Goal: Task Accomplishment & Management: Manage account settings

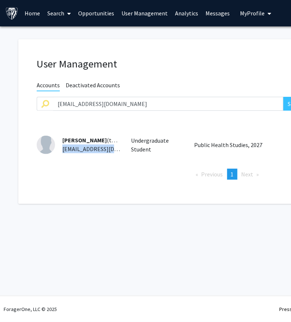
click at [245, 11] on span "My Profile" at bounding box center [252, 13] width 25 height 7
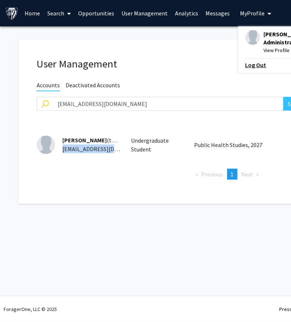
click at [245, 65] on link "Log Out" at bounding box center [278, 64] width 66 height 9
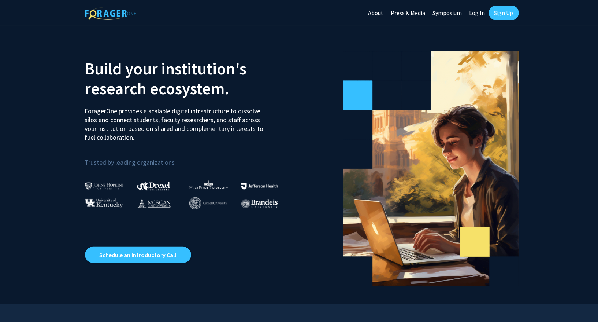
click at [476, 12] on link "Log In" at bounding box center [477, 13] width 23 height 26
select select
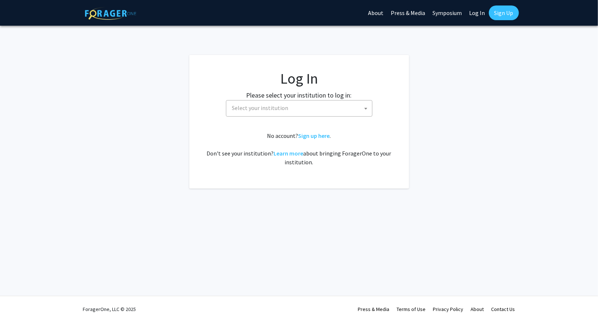
click at [299, 107] on span "Select your institution" at bounding box center [300, 107] width 143 height 15
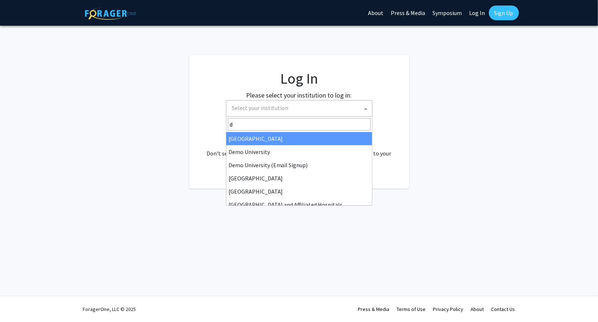
type input "de"
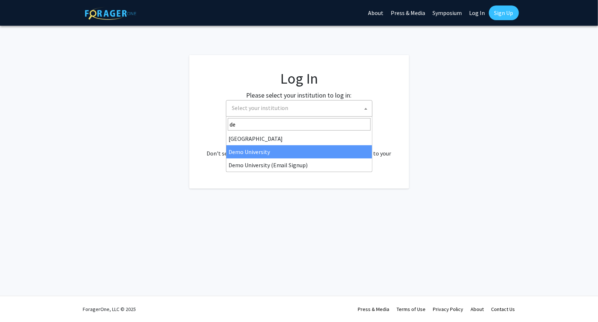
select select "8"
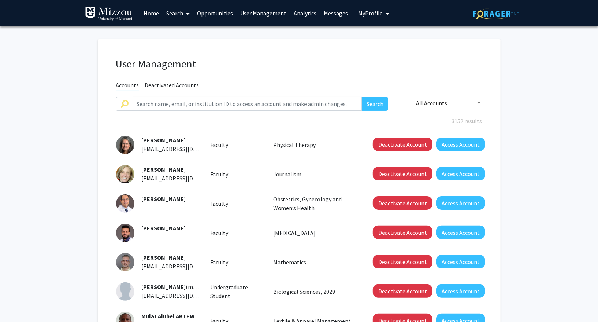
click at [179, 11] on link "Search" at bounding box center [178, 13] width 31 height 26
click at [182, 28] on span "Faculty/Staff" at bounding box center [190, 33] width 54 height 15
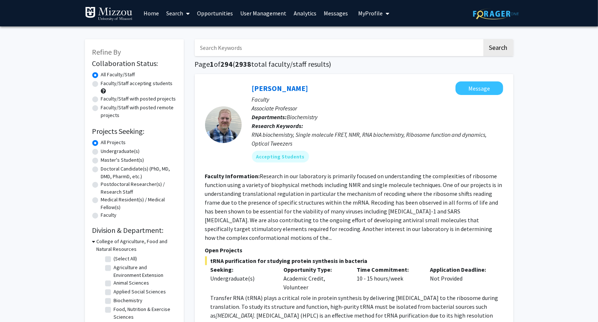
click at [254, 17] on link "User Management" at bounding box center [263, 13] width 53 height 26
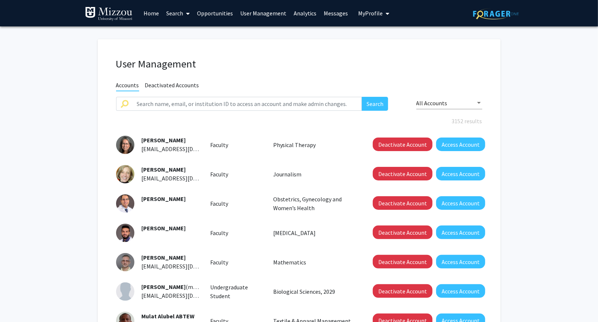
click at [328, 15] on link "Messages" at bounding box center [337, 13] width 32 height 26
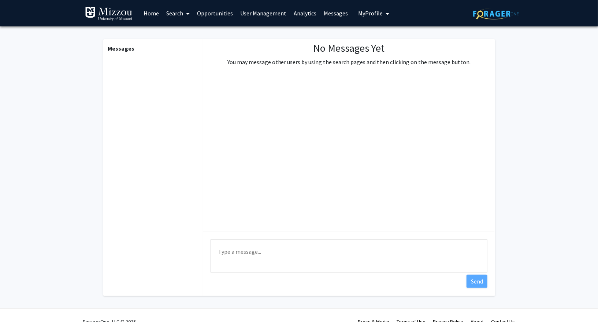
click at [296, 11] on link "Analytics" at bounding box center [305, 13] width 30 height 26
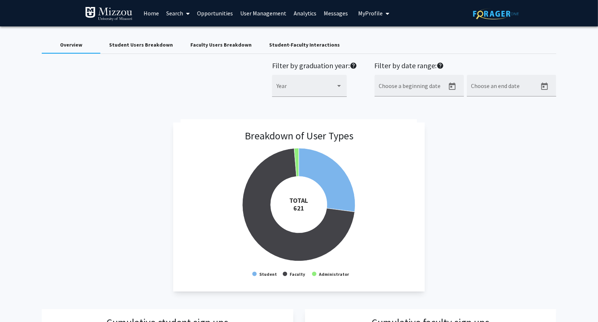
click at [177, 10] on link "Search" at bounding box center [178, 13] width 31 height 26
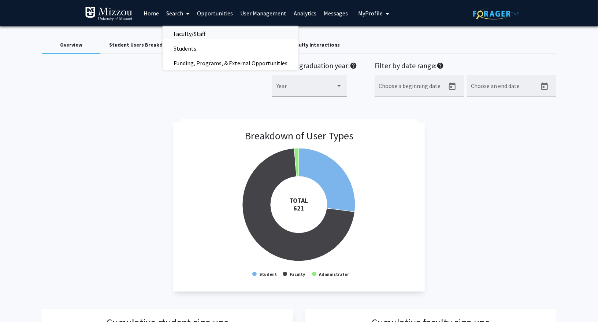
click at [182, 39] on span "Faculty/Staff" at bounding box center [190, 33] width 54 height 15
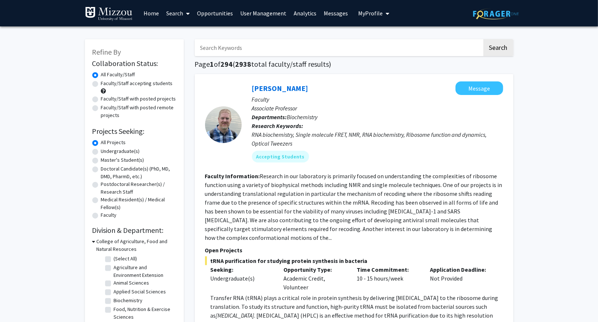
click at [176, 16] on link "Search" at bounding box center [178, 13] width 31 height 26
click at [176, 42] on span "Students" at bounding box center [185, 48] width 45 height 15
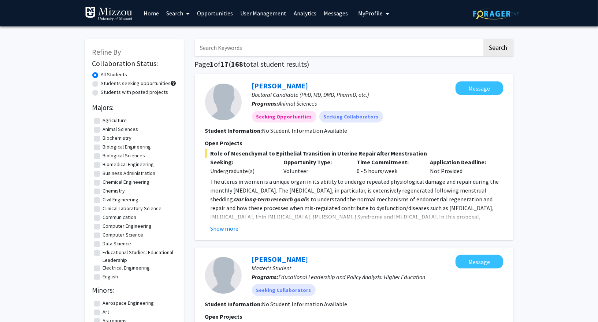
click at [294, 12] on link "Analytics" at bounding box center [305, 13] width 30 height 26
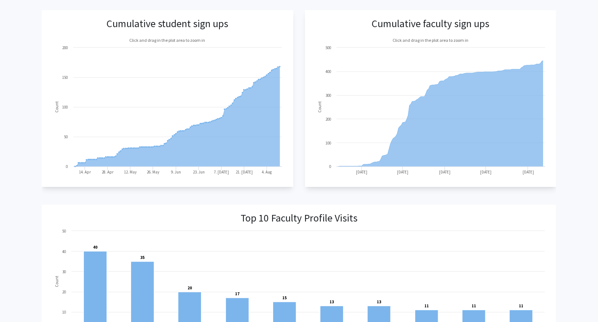
scroll to position [300, 0]
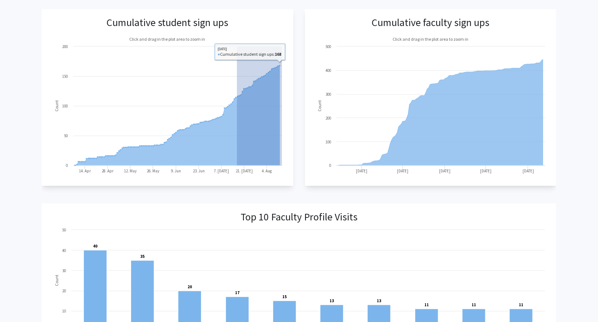
drag, startPoint x: 237, startPoint y: 100, endPoint x: 288, endPoint y: 100, distance: 51.3
click at [288, 100] on app-cumulative-student-sign-ups "Cumulative student sign ups Created with Highcharts 9.3.3 Count Click and drag …" at bounding box center [167, 97] width 251 height 177
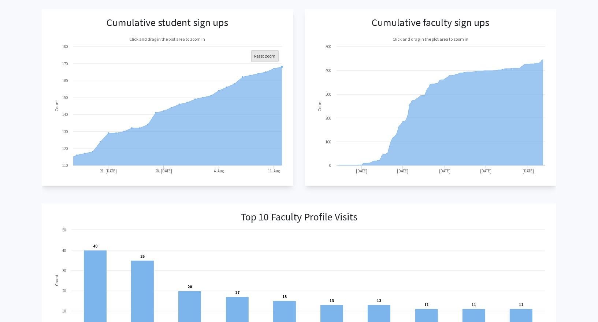
click at [275, 55] on text "Reset zoom" at bounding box center [264, 55] width 21 height 5
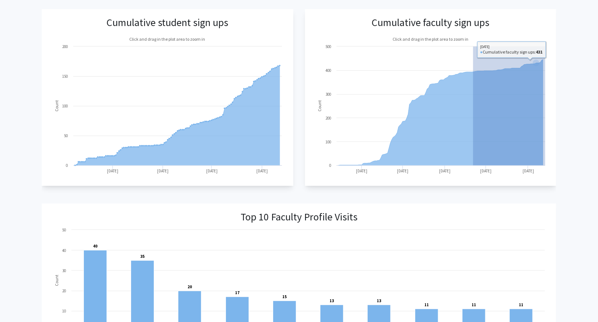
drag, startPoint x: 473, startPoint y: 84, endPoint x: 591, endPoint y: 85, distance: 117.6
click at [538, 85] on div "Overview Student Users Breakdown Faculty Users Breakdown Student-Faculty Intera…" at bounding box center [299, 234] width 598 height 1014
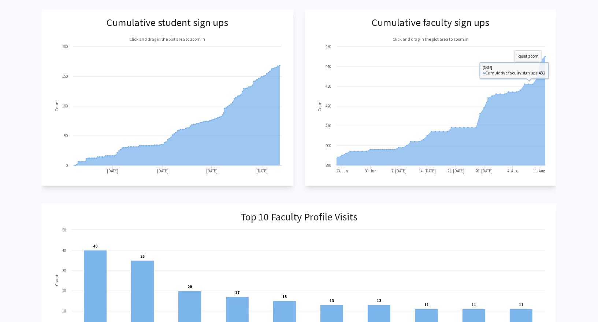
click at [538, 75] on div "Overview Student Users Breakdown Faculty Users Breakdown Student-Faculty Intera…" at bounding box center [299, 234] width 598 height 1014
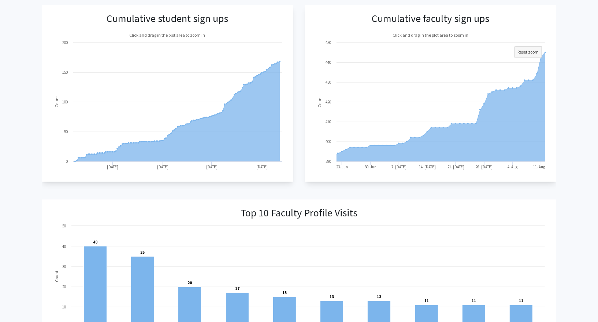
scroll to position [304, 0]
click at [524, 48] on text "Reset zoom" at bounding box center [528, 50] width 21 height 5
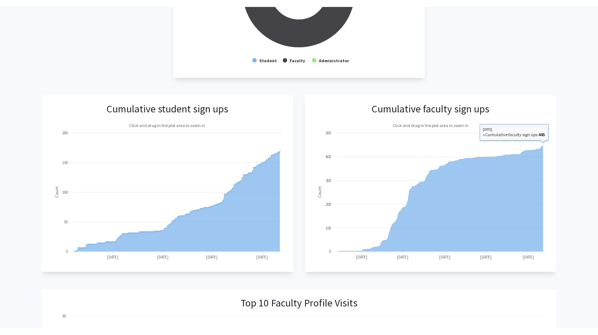
scroll to position [0, 0]
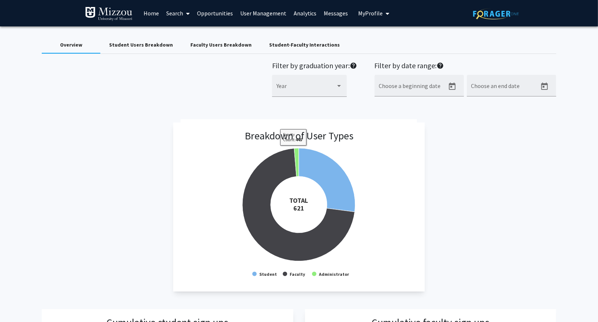
click at [199, 45] on div "Faculty Users Breakdown" at bounding box center [221, 45] width 61 height 8
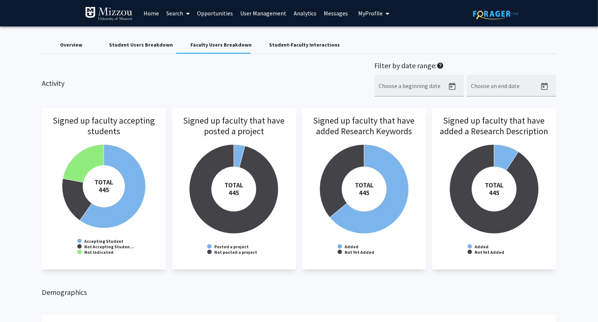
click at [148, 47] on div "Student Users Breakdown" at bounding box center [141, 45] width 64 height 8
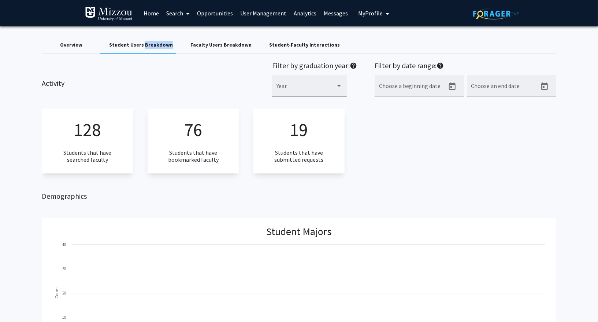
click at [148, 47] on div "Student Users Breakdown" at bounding box center [141, 45] width 64 height 8
click at [423, 144] on div "128 Students that have searched faculty 76 Students that have bookmarked facult…" at bounding box center [299, 140] width 514 height 65
click at [212, 41] on div "Faculty Users Breakdown" at bounding box center [221, 45] width 61 height 8
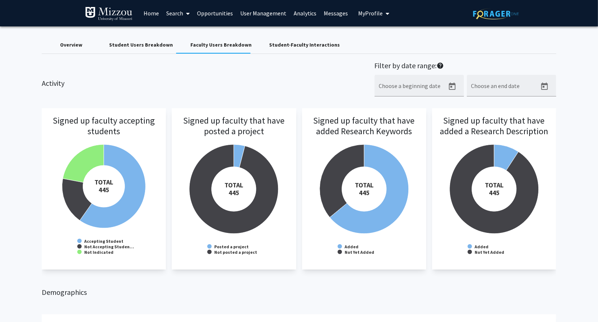
click at [175, 13] on link "Search" at bounding box center [178, 13] width 31 height 26
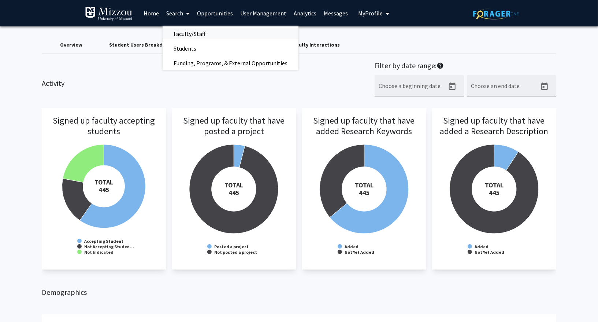
click at [180, 26] on span "Faculty/Staff" at bounding box center [190, 33] width 54 height 15
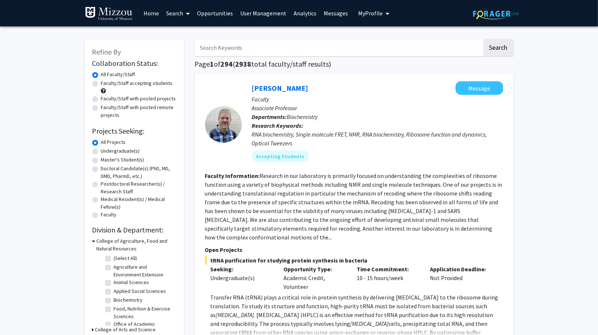
click at [178, 6] on link "Search" at bounding box center [178, 13] width 31 height 26
click at [178, 49] on span "Students" at bounding box center [185, 48] width 45 height 15
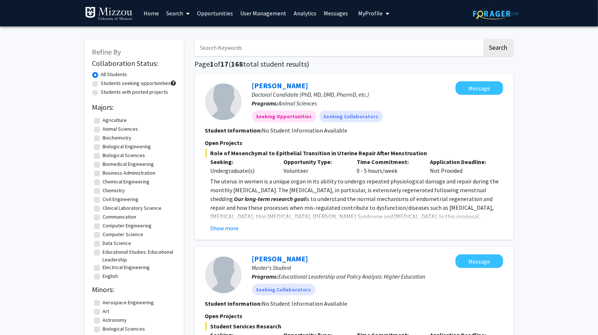
click at [130, 92] on label "Students with posted projects" at bounding box center [134, 92] width 67 height 8
click at [106, 92] on input "Students with posted projects" at bounding box center [103, 90] width 5 height 5
radio input "true"
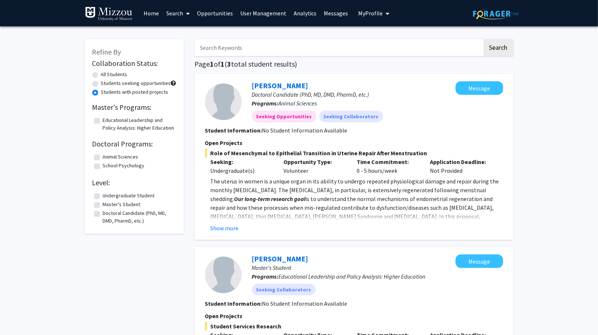
click at [110, 73] on label "All Students" at bounding box center [114, 75] width 26 height 8
click at [106, 73] on input "All Students" at bounding box center [103, 73] width 5 height 5
radio input "true"
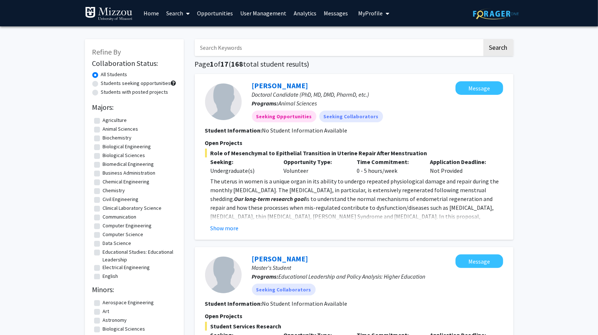
click at [130, 92] on label "Students with posted projects" at bounding box center [134, 92] width 67 height 8
click at [106, 92] on input "Students with posted projects" at bounding box center [103, 90] width 5 height 5
radio input "true"
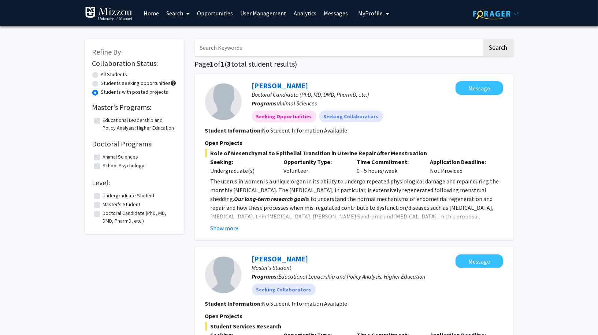
click at [108, 76] on label "All Students" at bounding box center [114, 75] width 26 height 8
click at [106, 75] on input "All Students" at bounding box center [103, 73] width 5 height 5
radio input "true"
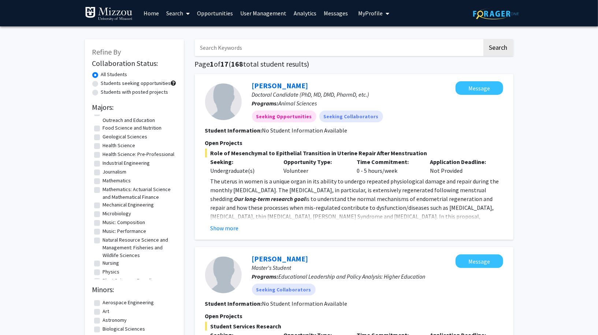
click at [175, 18] on link "Search" at bounding box center [178, 13] width 31 height 26
click at [180, 33] on span "Faculty/Staff" at bounding box center [190, 33] width 54 height 15
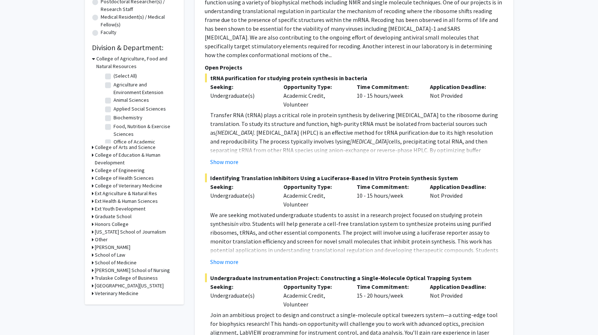
scroll to position [183, 0]
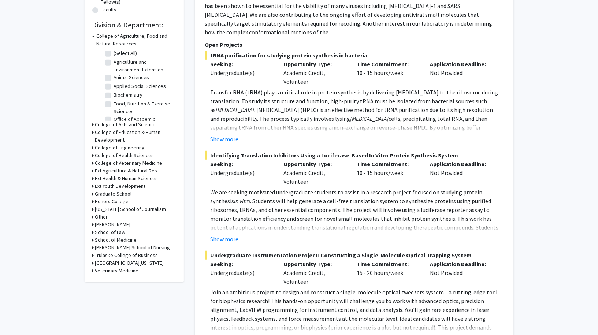
scroll to position [213, 0]
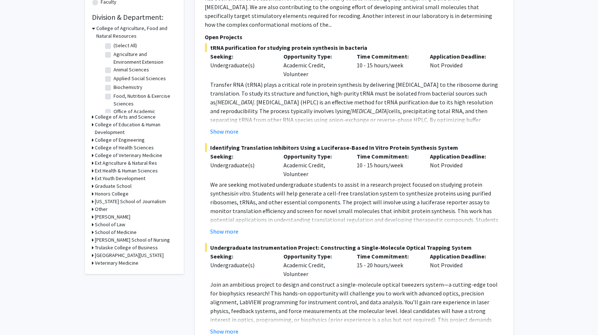
click at [117, 262] on h3 "Veterinary Medicine" at bounding box center [117, 263] width 44 height 8
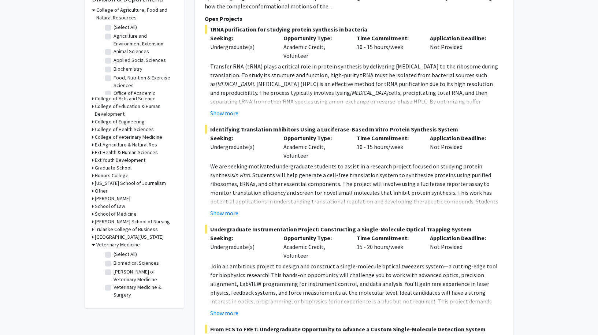
scroll to position [232, 0]
click at [125, 215] on h3 "School of Medicine" at bounding box center [116, 214] width 42 height 8
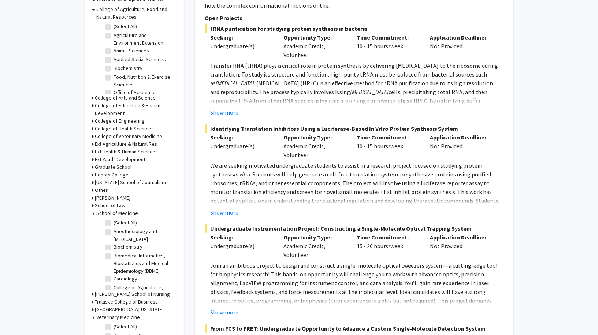
click at [125, 215] on h3 "School of Medicine" at bounding box center [118, 214] width 42 height 8
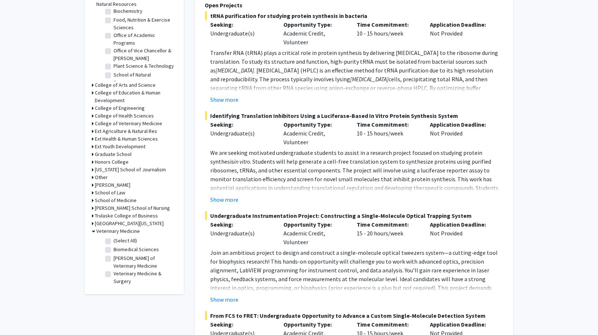
scroll to position [246, 0]
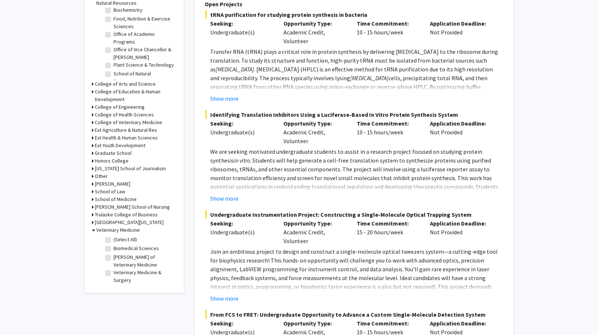
click at [121, 82] on h3 "College of Arts and Science" at bounding box center [125, 84] width 61 height 8
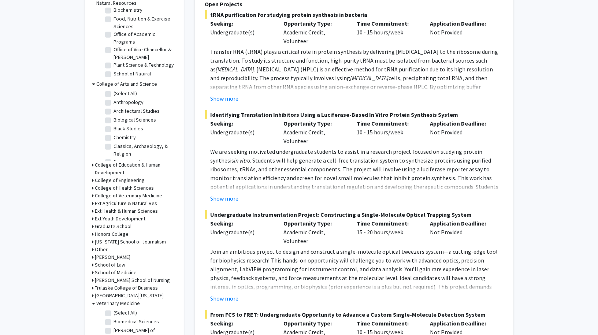
click at [126, 166] on h3 "College of Education & Human Development" at bounding box center [135, 168] width 81 height 15
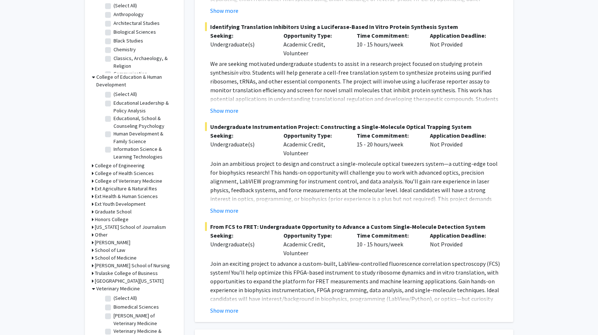
scroll to position [335, 0]
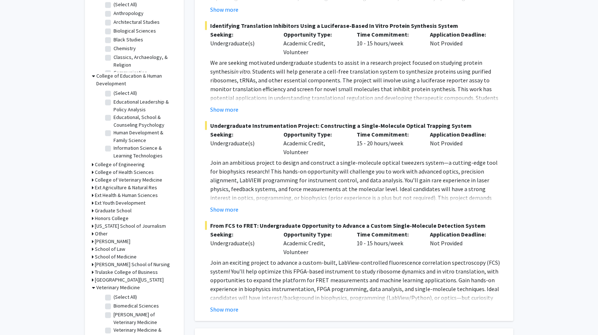
click at [115, 163] on h3 "College of Engineering" at bounding box center [120, 165] width 50 height 8
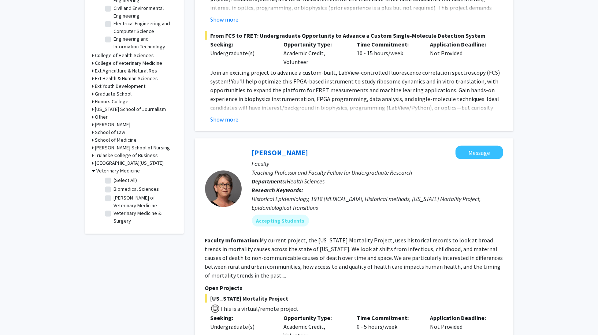
scroll to position [529, 0]
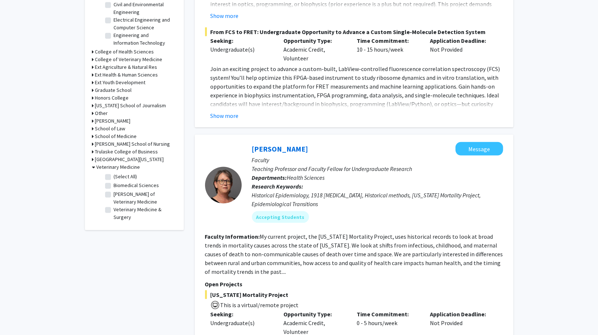
click at [116, 96] on h3 "Honors College" at bounding box center [112, 98] width 34 height 8
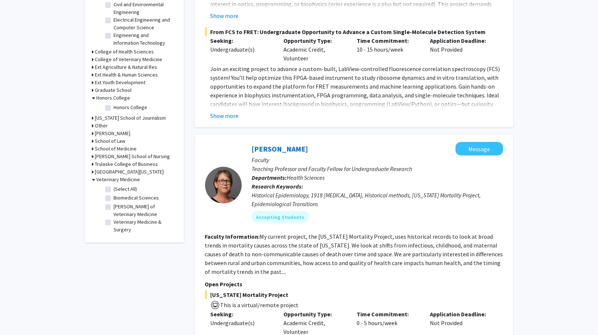
click at [114, 97] on h3 "Honors College" at bounding box center [114, 98] width 34 height 8
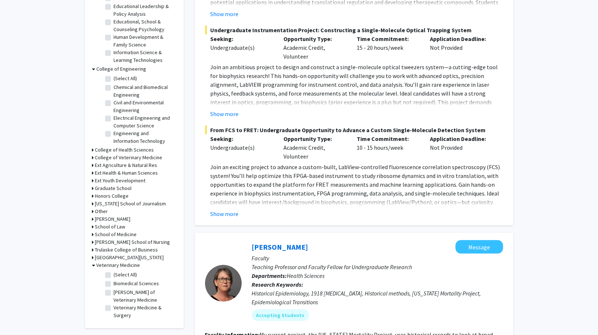
scroll to position [428, 0]
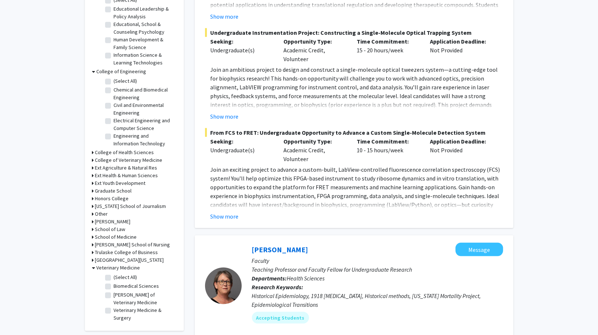
click at [117, 199] on h3 "Honors College" at bounding box center [112, 199] width 34 height 8
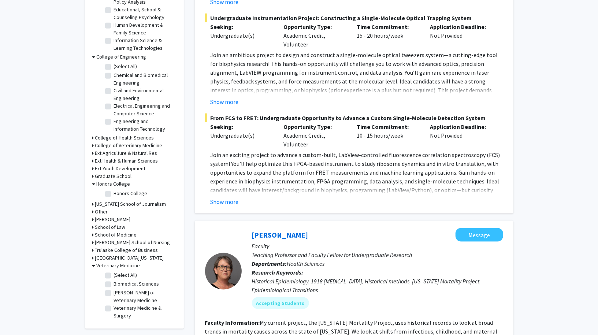
scroll to position [446, 0]
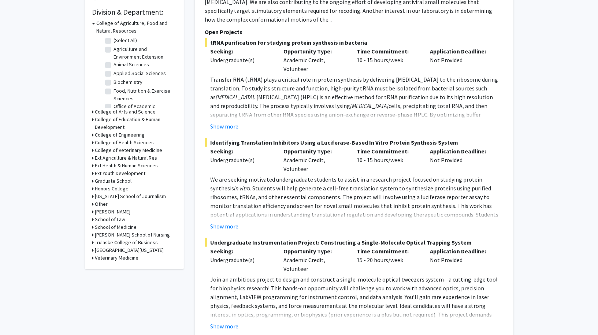
scroll to position [218, 0]
click at [119, 188] on h3 "Honors College" at bounding box center [112, 189] width 34 height 8
click at [124, 197] on label "Honors College" at bounding box center [131, 198] width 34 height 8
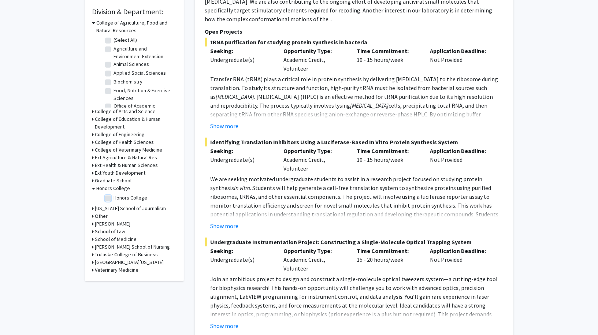
click at [119, 197] on input "Honors College" at bounding box center [116, 196] width 5 height 5
checkbox input "true"
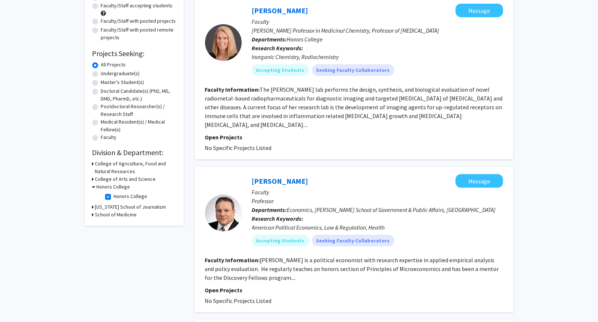
scroll to position [30, 0]
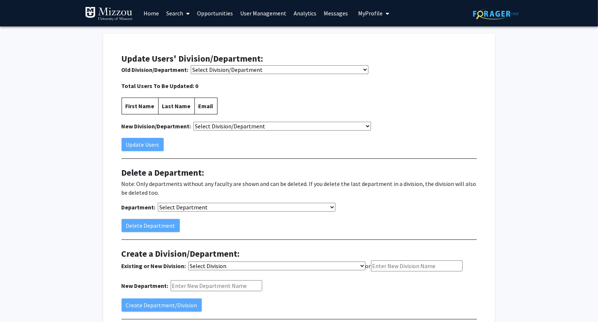
click at [243, 69] on select "Select Division/Department College of Agriculture, Food and Natural Resources (…" at bounding box center [280, 69] width 178 height 9
click at [218, 69] on select "Select Division/Department College of Agriculture, Food and Natural Resources (…" at bounding box center [280, 69] width 178 height 9
select select "6463"
click at [292, 101] on div "First Name Last Name Email" at bounding box center [299, 105] width 355 height 17
click at [285, 86] on span "Total Users To Be Updated: 0" at bounding box center [299, 85] width 355 height 9
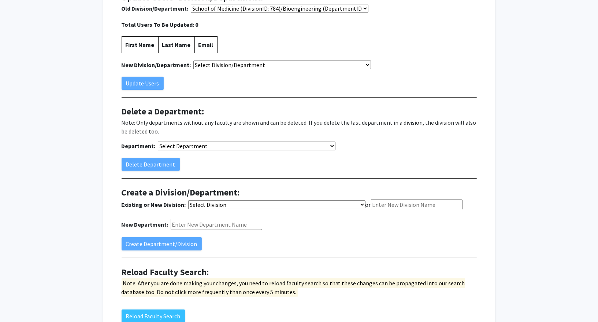
scroll to position [62, 0]
click at [217, 140] on div "Note: Only departments without any faculty are shown and can be deleted. If you…" at bounding box center [299, 134] width 355 height 32
click at [219, 144] on select "Select Department College of Arts and Science (DivisionID: 775)/Advanced Light …" at bounding box center [247, 145] width 178 height 9
select select "6463"
click at [144, 162] on button "Delete Department" at bounding box center [151, 163] width 58 height 13
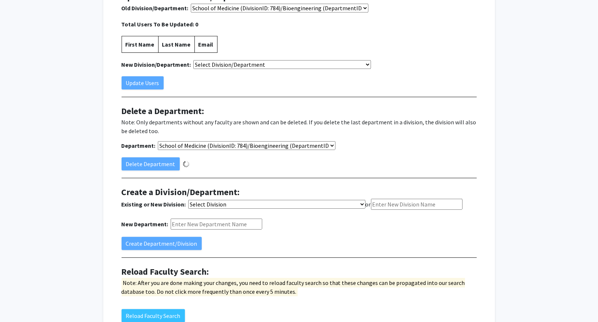
select select "-1"
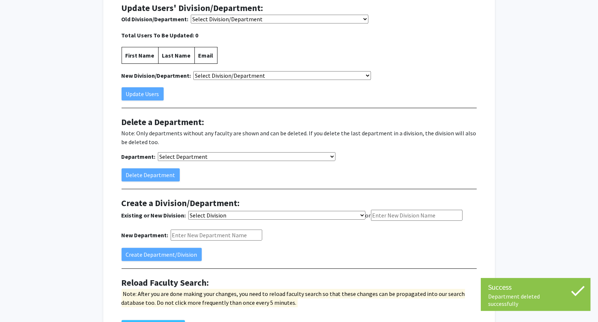
scroll to position [44, 0]
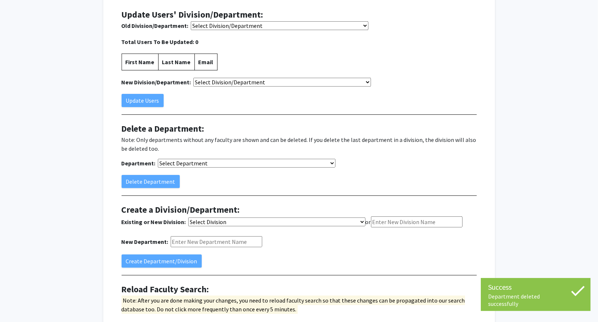
click at [255, 24] on select "Select Division/Department College of Agriculture, Food and Natural Resources (…" at bounding box center [280, 25] width 178 height 9
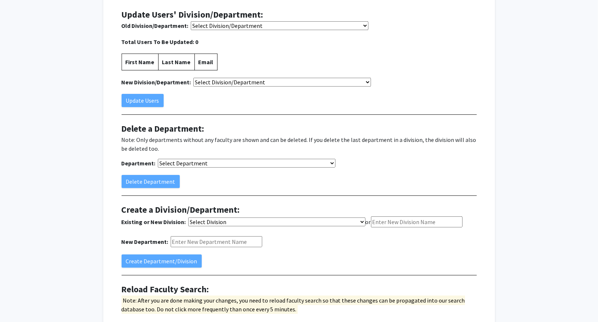
click at [234, 26] on select "Select Division/Department College of Agriculture, Food and Natural Resources (…" at bounding box center [280, 25] width 178 height 9
select select "6511"
click at [300, 43] on span "Total Users To Be Updated: 0" at bounding box center [299, 41] width 355 height 9
click at [244, 158] on div "Note: Only departments without any faculty are shown and can be deleted. If you…" at bounding box center [299, 151] width 355 height 32
click at [240, 159] on select "Select Department College of Arts and Science (DivisionID: 775)/Advanced Light …" at bounding box center [247, 163] width 178 height 9
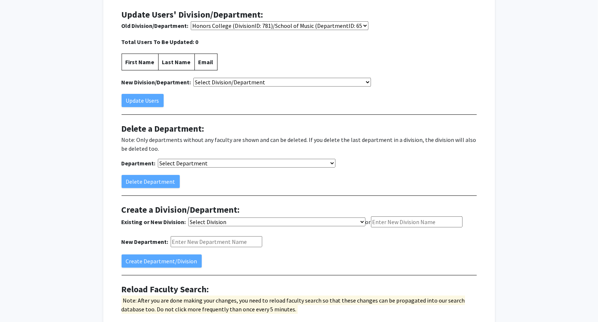
select select "6511"
click at [159, 181] on button "Delete Department" at bounding box center [151, 181] width 58 height 13
select select "-1"
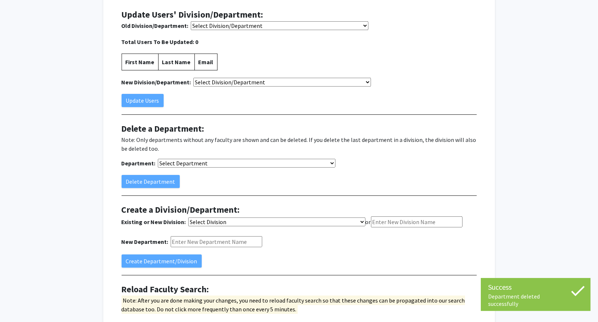
click at [252, 25] on select "Select Division/Department College of Agriculture, Food and Natural Resources (…" at bounding box center [280, 25] width 178 height 9
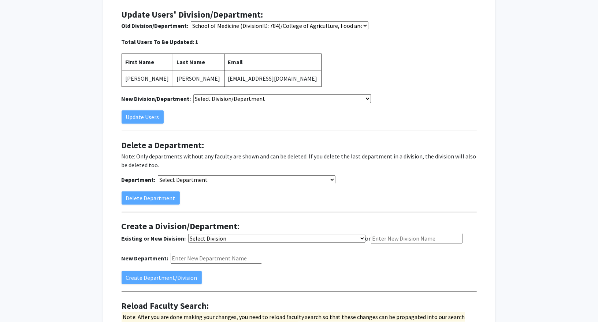
click at [312, 63] on div "First Name Last Name Email Thomas Spencer spencerte@umsystem.edu" at bounding box center [299, 69] width 355 height 33
click at [287, 28] on select "Select Division/Department College of Agriculture, Food and Natural Resources (…" at bounding box center [280, 25] width 178 height 9
click at [271, 27] on select "Select Division/Department College of Agriculture, Food and Natural Resources (…" at bounding box center [280, 25] width 178 height 9
select select "6495"
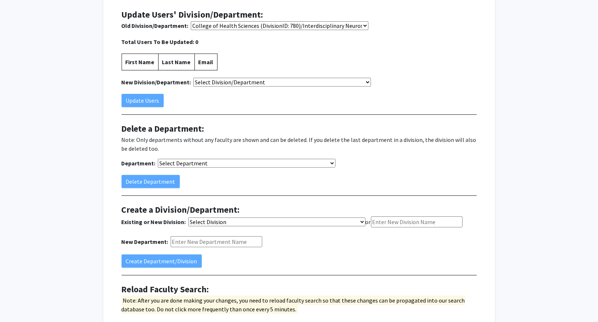
click at [394, 65] on div "First Name Last Name Email" at bounding box center [299, 61] width 355 height 17
click at [239, 163] on select "Select Department College of Arts and Science (DivisionID: 775)/Advanced Light …" at bounding box center [247, 163] width 178 height 9
select select "6495"
click at [149, 180] on button "Delete Department" at bounding box center [151, 181] width 58 height 13
select select "-1"
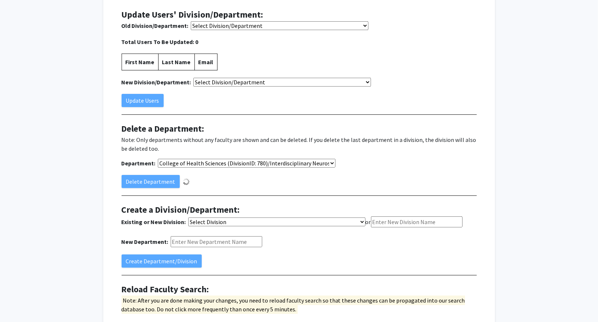
select select "-1"
click at [270, 25] on select "Select Division/Department College of Agriculture, Food and Natural Resources (…" at bounding box center [280, 25] width 178 height 9
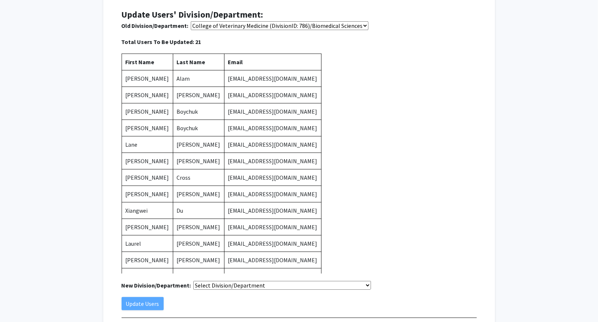
click at [334, 22] on select "Select Division/Department College of Agriculture, Food and Natural Resources (…" at bounding box center [280, 25] width 178 height 9
select select "6462"
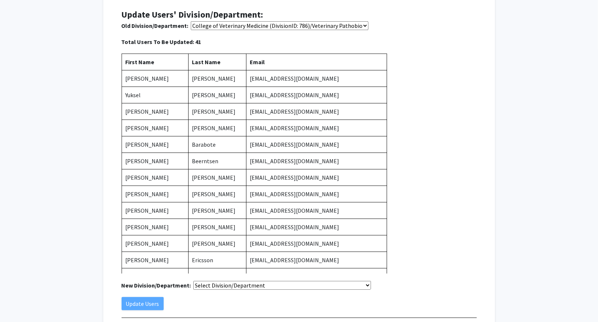
click at [335, 31] on section "Update Users' Division/Department: Old Division/Department: Select Division/Dep…" at bounding box center [299, 159] width 355 height 302
click at [332, 27] on select "Select Division/Department College of Agriculture, Food and Natural Resources (…" at bounding box center [280, 25] width 178 height 9
click at [408, 154] on div "First Name Last Name Email Jeffrey J. Adamovicz adamoviczj@umsystem.edu Yuksel …" at bounding box center [299, 163] width 355 height 220
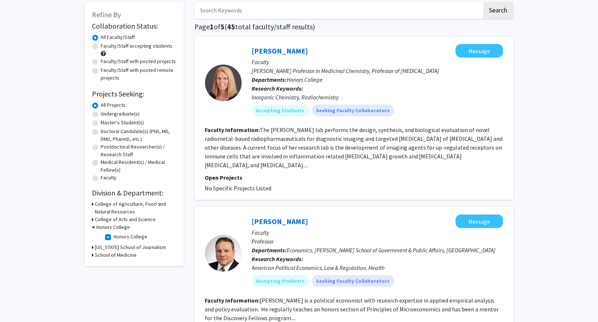
scroll to position [39, 0]
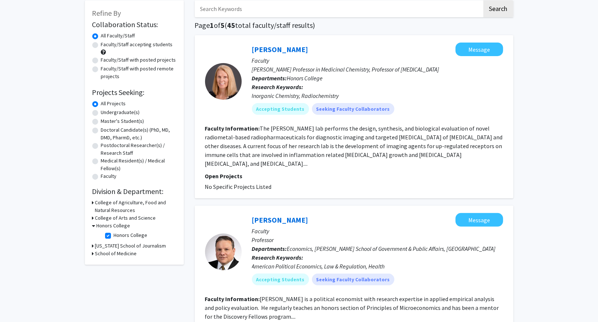
click at [114, 236] on label "Honors College" at bounding box center [131, 235] width 34 height 8
click at [114, 236] on input "Honors College" at bounding box center [116, 233] width 5 height 5
checkbox input "false"
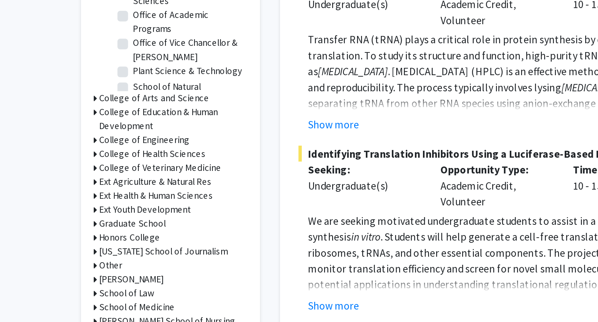
scroll to position [193, 0]
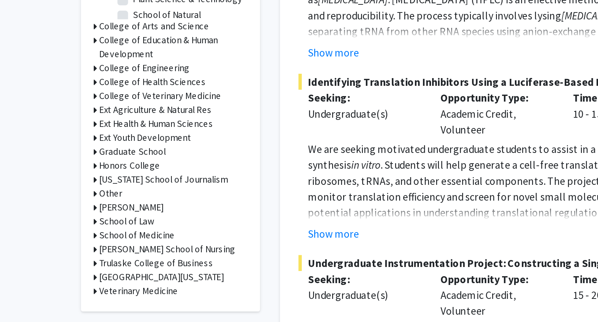
click at [115, 181] on h3 "Ext Agriculture & Natural Res" at bounding box center [126, 183] width 62 height 8
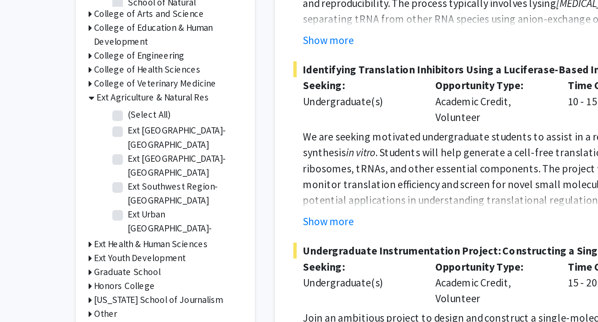
click at [132, 260] on h3 "Ext Health & Human Sciences" at bounding box center [126, 264] width 63 height 8
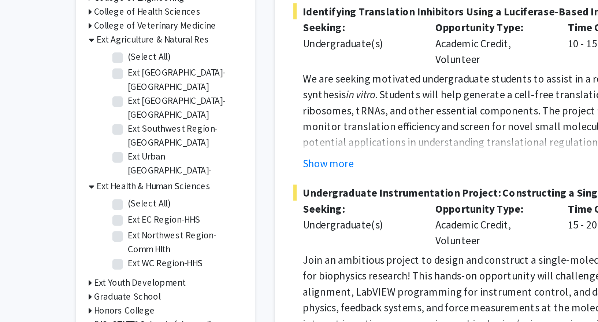
scroll to position [211, 0]
click at [125, 296] on h3 "Ext Youth Development" at bounding box center [120, 300] width 51 height 8
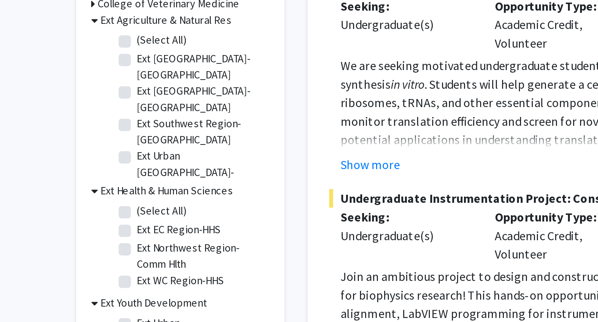
scroll to position [279, 0]
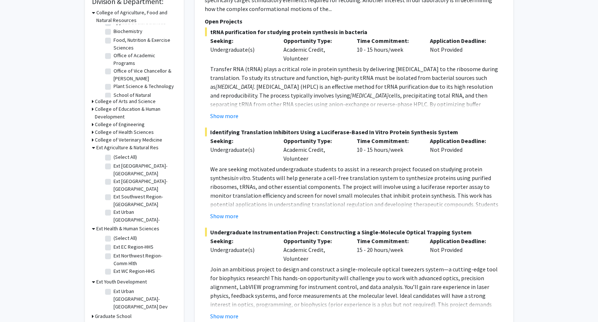
scroll to position [252, 0]
